Goal: Check status: Check status

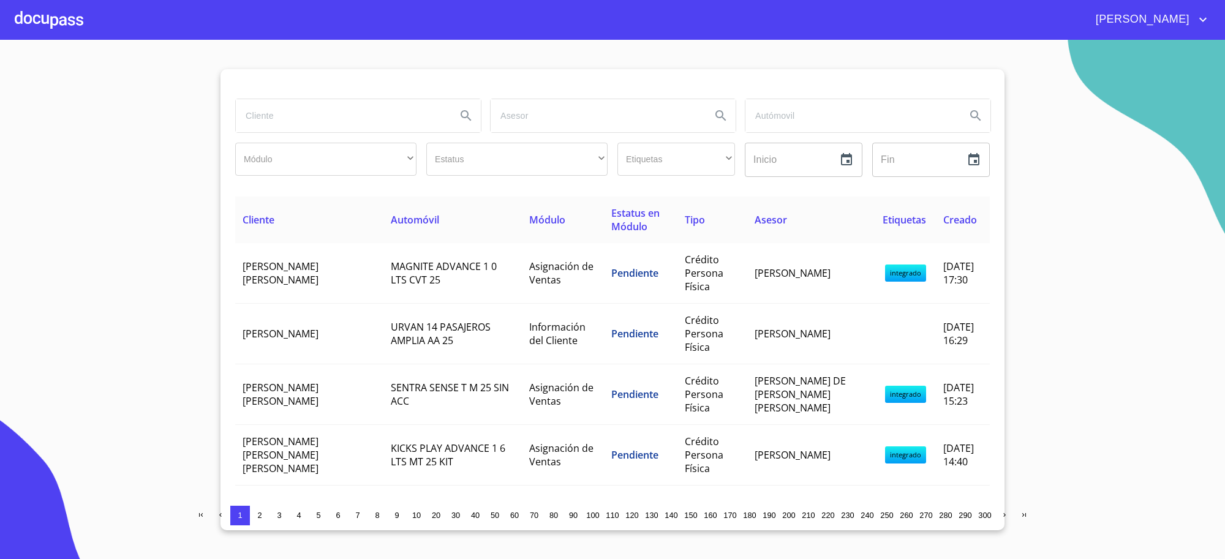
click at [320, 108] on input "search" at bounding box center [341, 115] width 211 height 33
type input "[PERSON_NAME]"
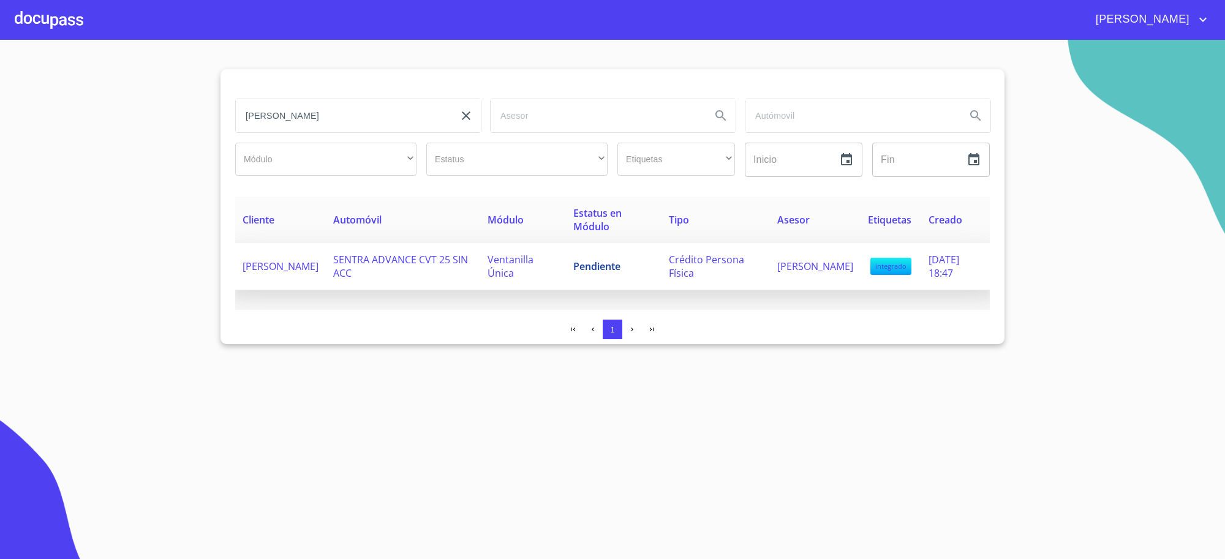
click at [573, 271] on span "Pendiente" at bounding box center [596, 266] width 47 height 13
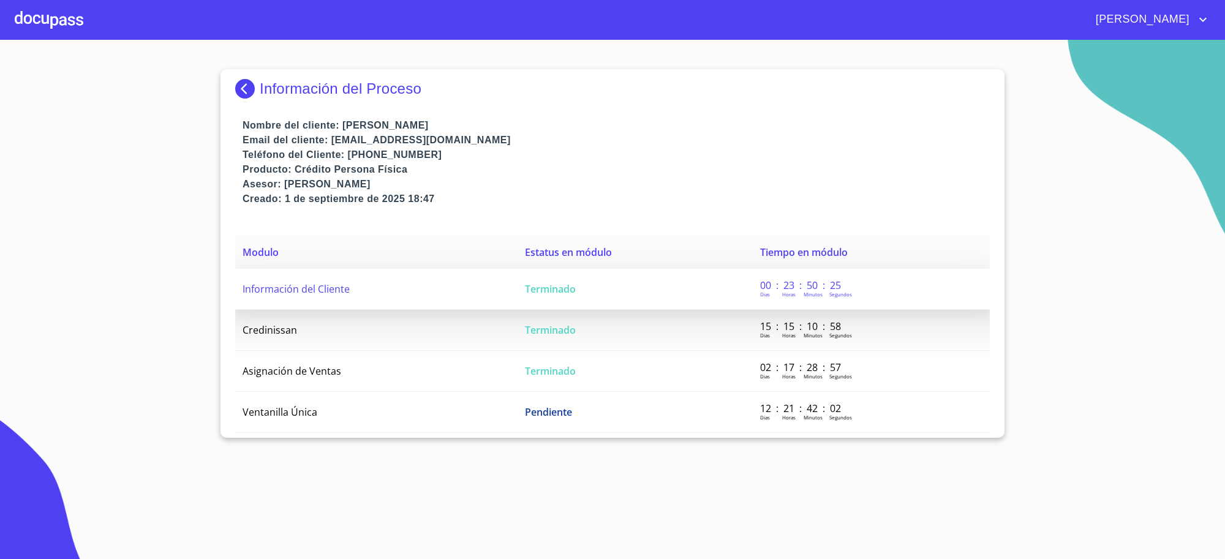
click at [554, 285] on span "Terminado" at bounding box center [550, 288] width 51 height 13
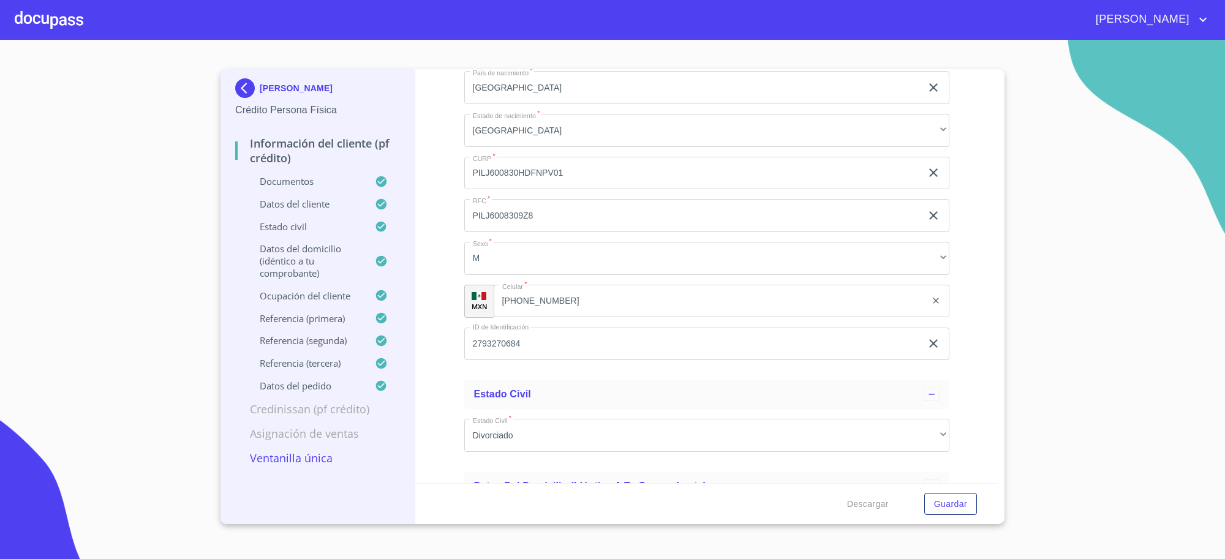
scroll to position [4235, 0]
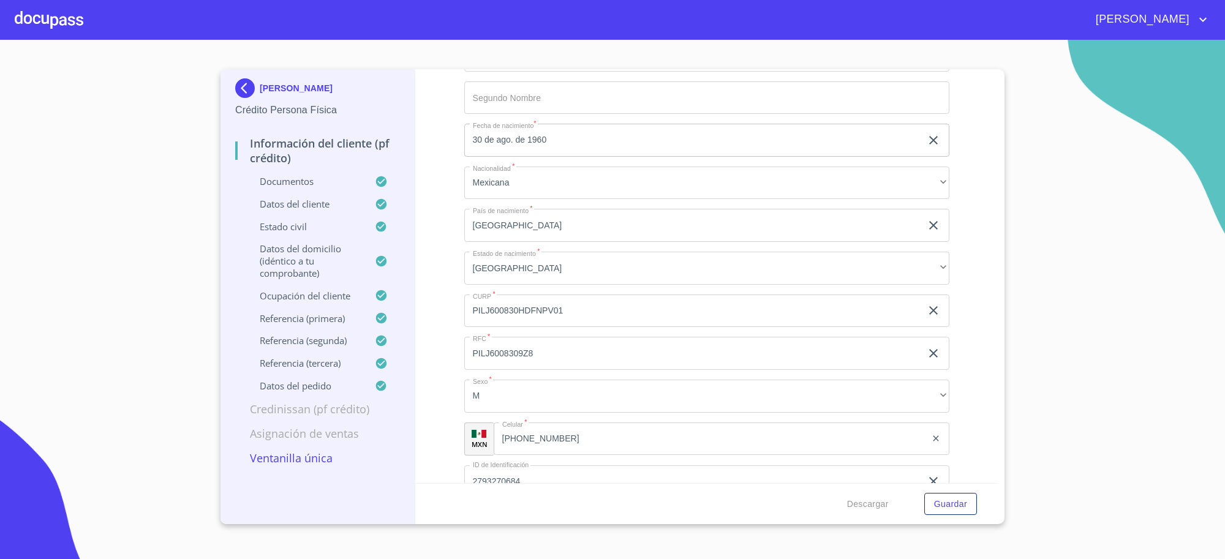
click at [242, 83] on img at bounding box center [247, 88] width 24 height 20
